Goal: Task Accomplishment & Management: Use online tool/utility

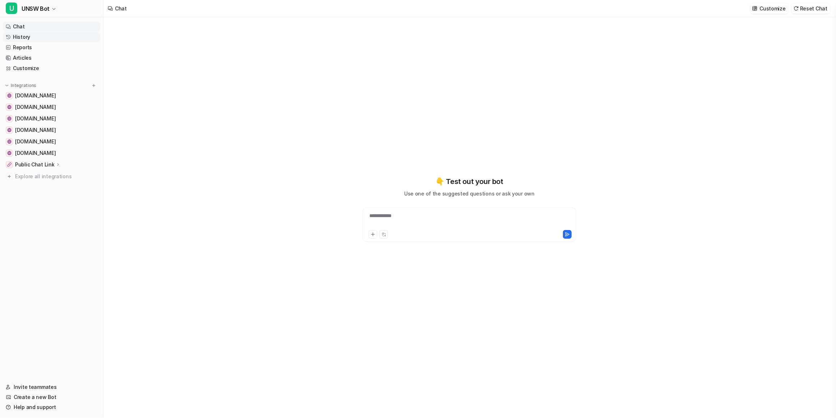
type textarea "**********"
click at [43, 69] on link "Customize" at bounding box center [51, 68] width 97 height 10
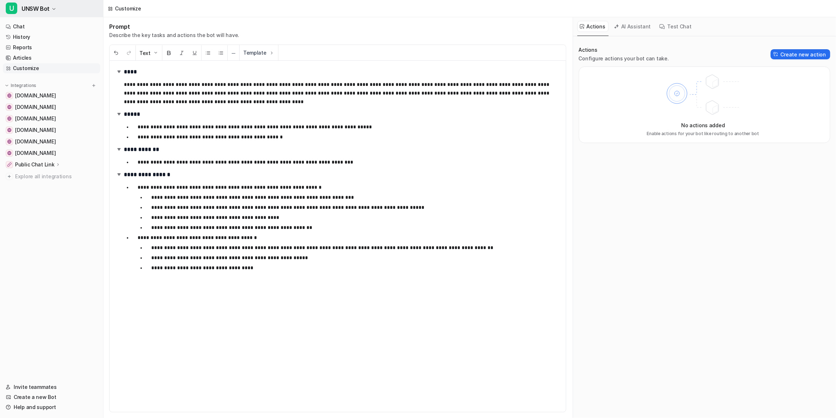
click at [32, 11] on span "UNSW Bot" at bounding box center [36, 9] width 28 height 10
